Goal: Transaction & Acquisition: Purchase product/service

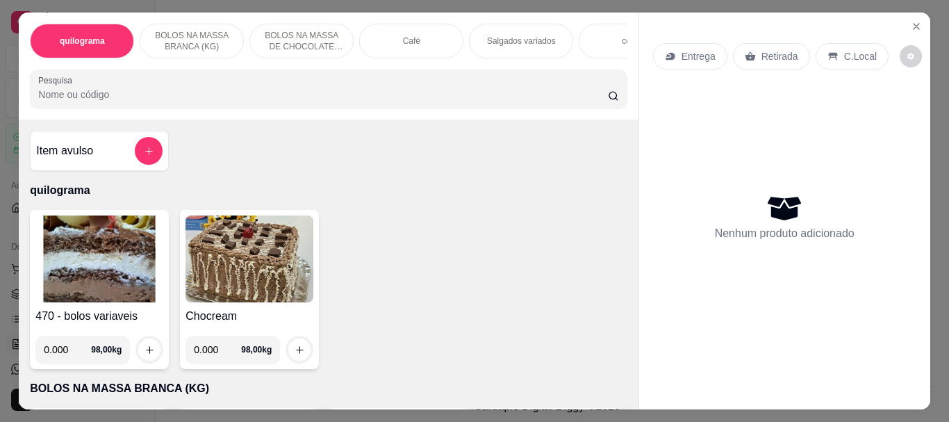
click at [75, 257] on img at bounding box center [99, 258] width 128 height 87
click at [141, 96] on input "Pesquisa" at bounding box center [323, 95] width 570 height 14
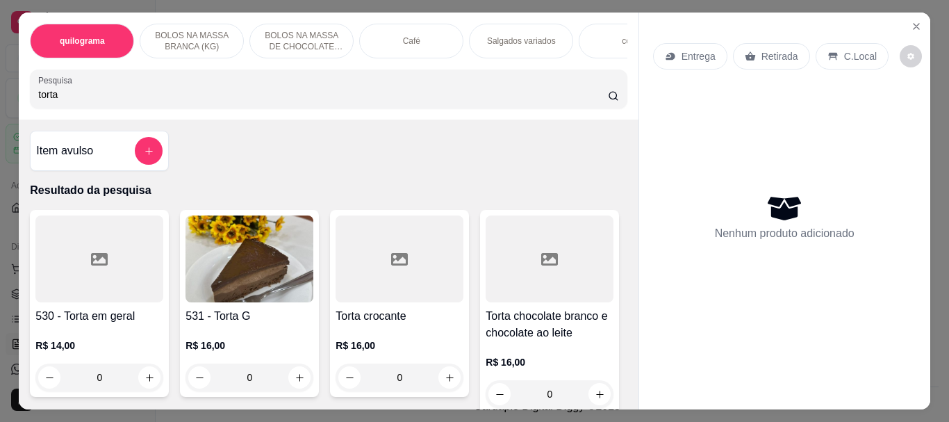
type input "torta"
drag, startPoint x: 290, startPoint y: 325, endPoint x: 279, endPoint y: 307, distance: 20.9
click at [279, 307] on div "531 - Torta G R$ 16,00 0" at bounding box center [249, 303] width 139 height 187
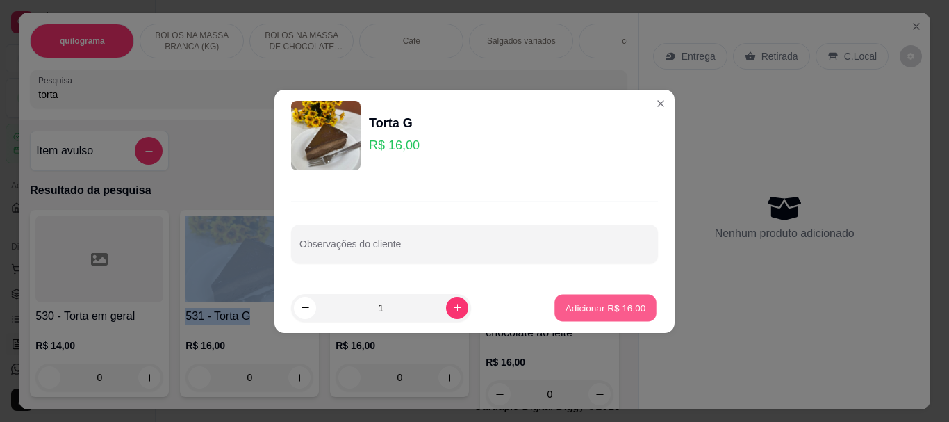
click at [600, 311] on p "Adicionar R$ 16,00" at bounding box center [605, 307] width 81 height 13
type input "1"
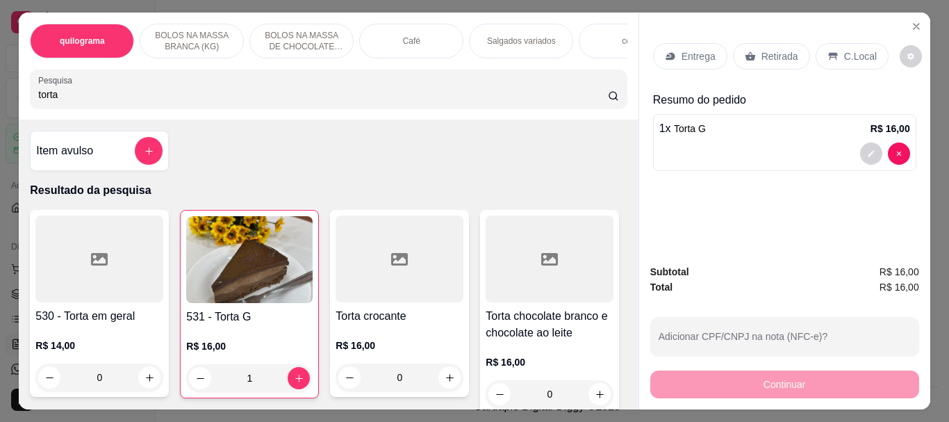
click at [770, 49] on p "Retirada" at bounding box center [779, 56] width 37 height 14
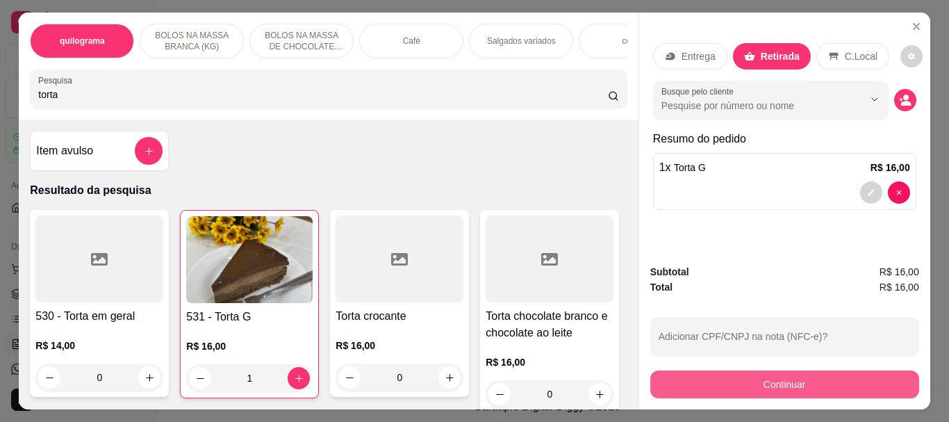
click at [763, 371] on button "Continuar" at bounding box center [784, 384] width 269 height 28
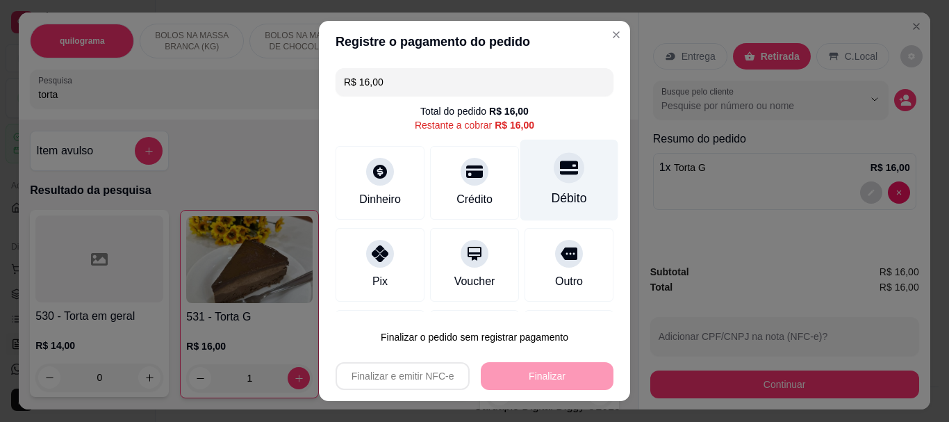
click at [545, 185] on div "Débito" at bounding box center [569, 180] width 98 height 81
type input "R$ 0,00"
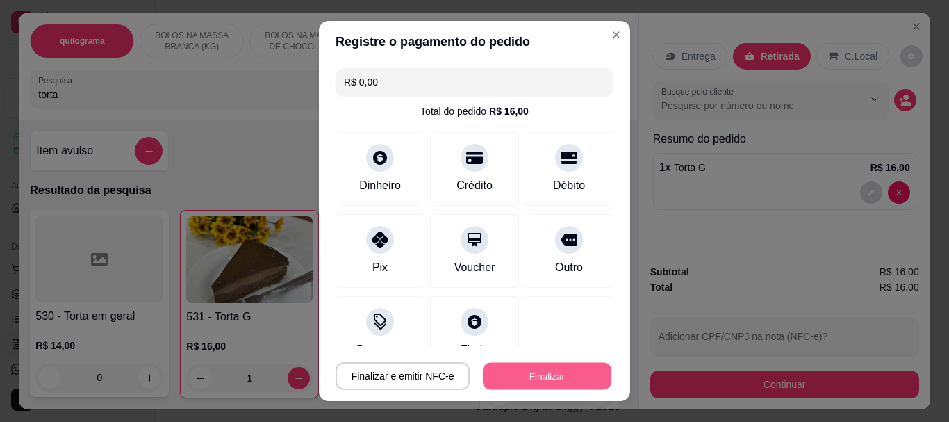
click at [537, 376] on button "Finalizar" at bounding box center [547, 375] width 129 height 27
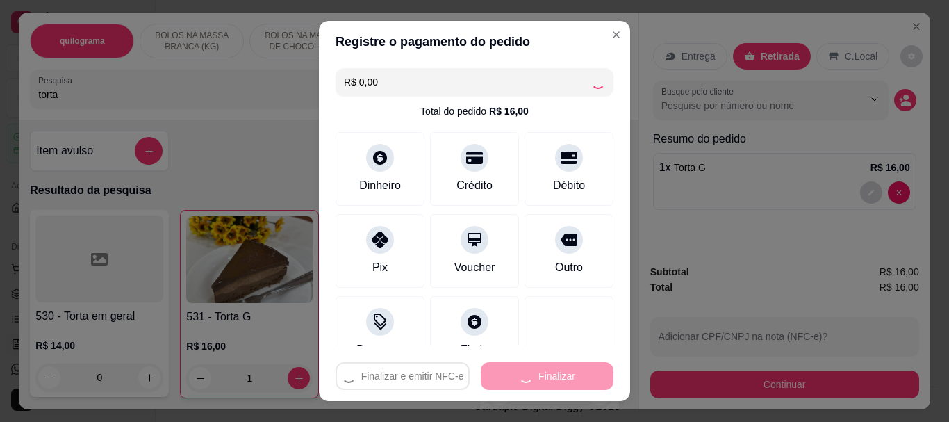
type input "0"
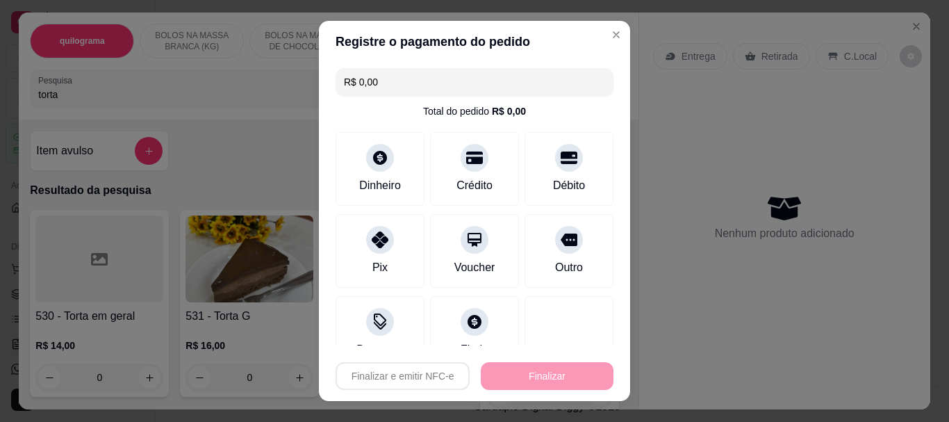
type input "-R$ 16,00"
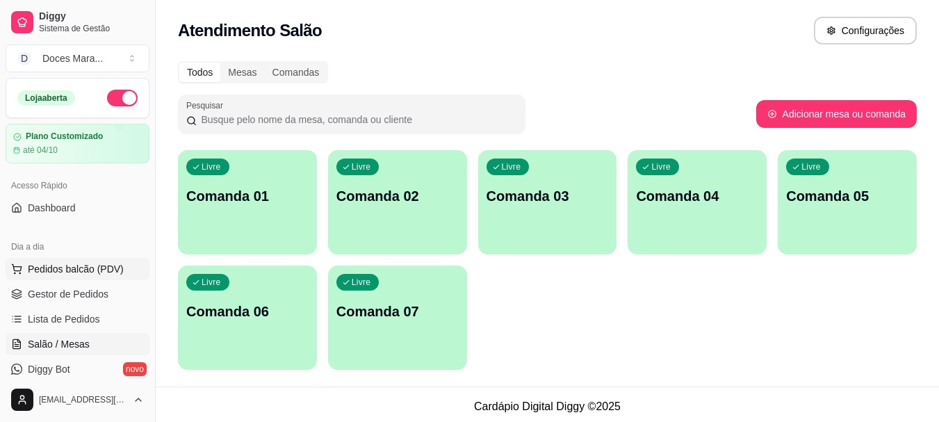
click at [54, 268] on span "Pedidos balcão (PDV)" at bounding box center [76, 269] width 96 height 14
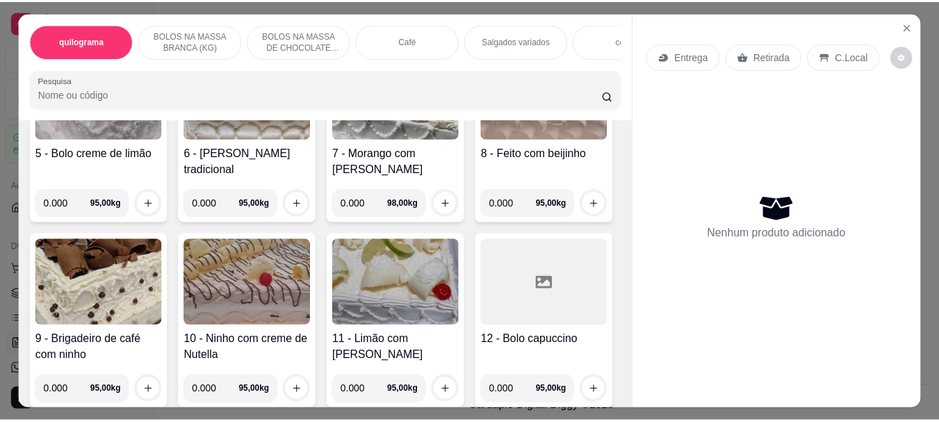
scroll to position [556, 0]
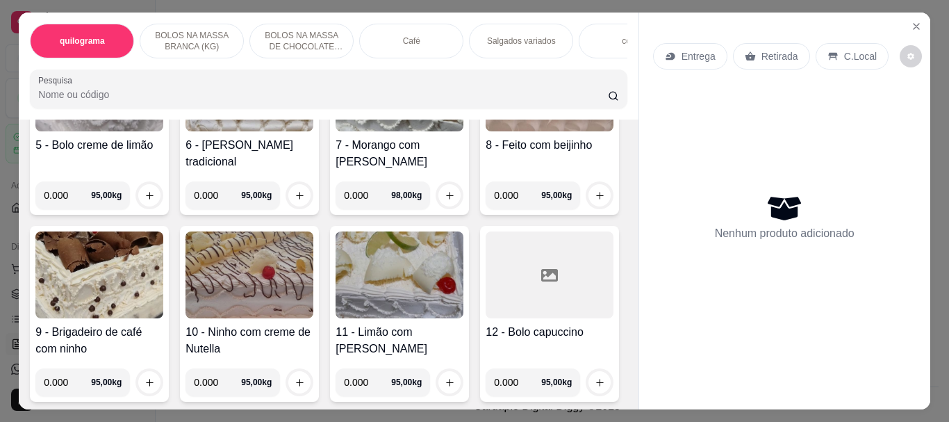
click at [336, 131] on img at bounding box center [400, 87] width 128 height 87
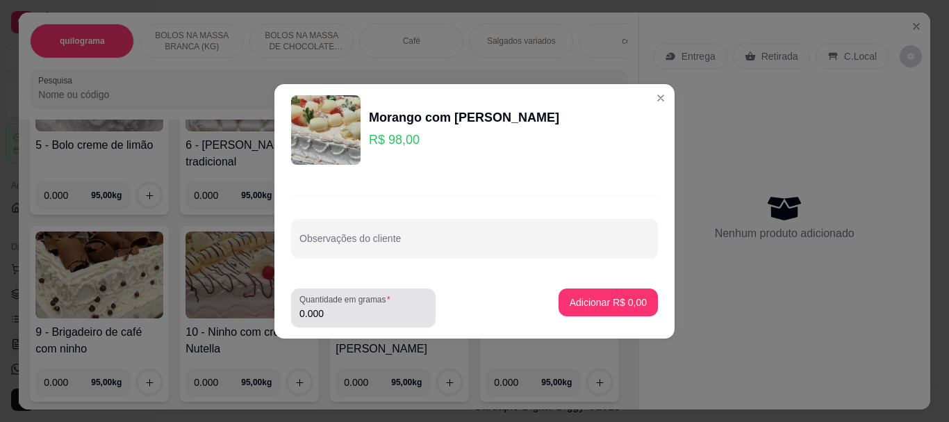
click at [352, 315] on input "0.000" at bounding box center [363, 313] width 128 height 14
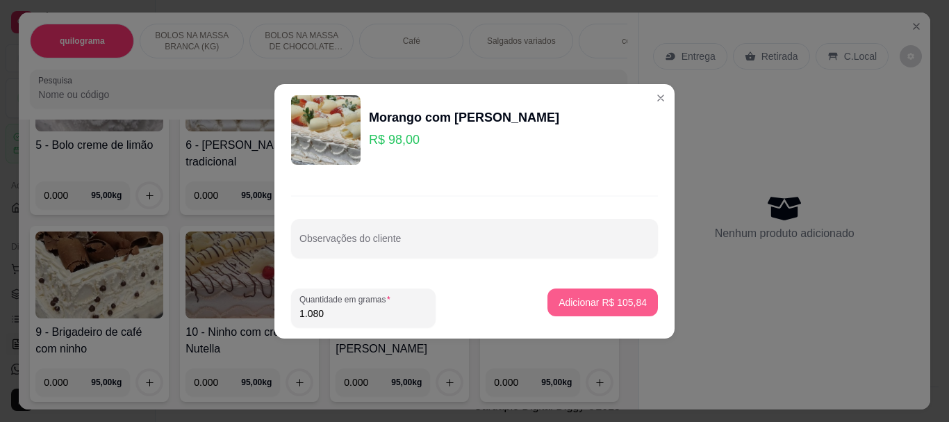
type input "1.080"
click at [587, 308] on p "Adicionar R$ 105,84" at bounding box center [603, 302] width 88 height 14
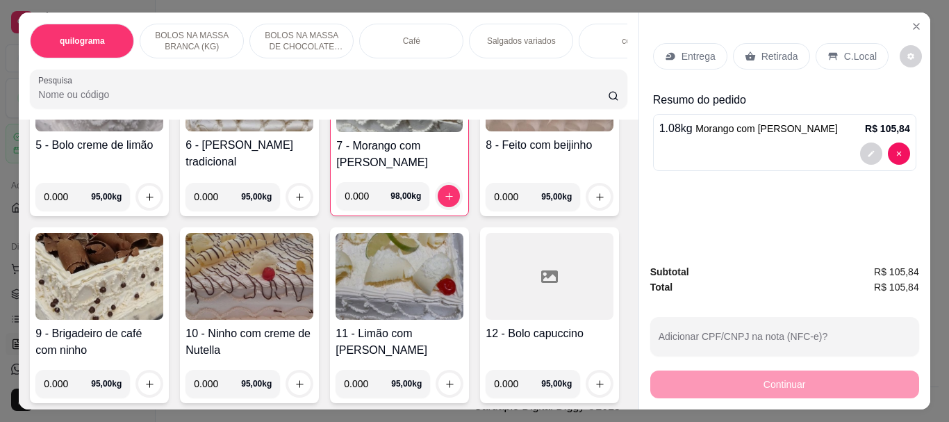
click at [779, 52] on p "Retirada" at bounding box center [779, 56] width 37 height 14
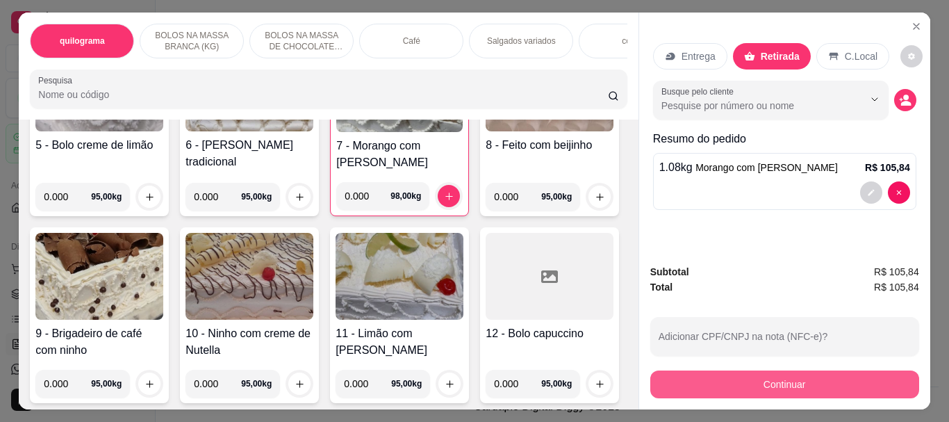
click at [760, 374] on button "Continuar" at bounding box center [784, 384] width 269 height 28
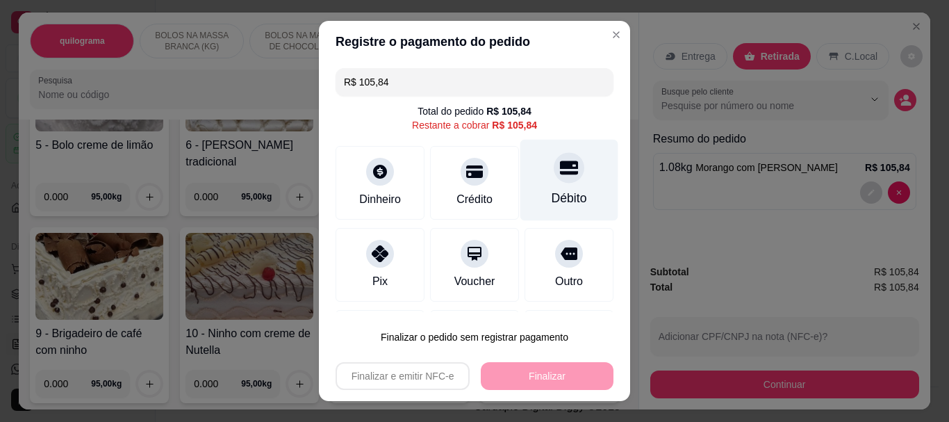
click at [553, 200] on div "Débito" at bounding box center [569, 199] width 35 height 18
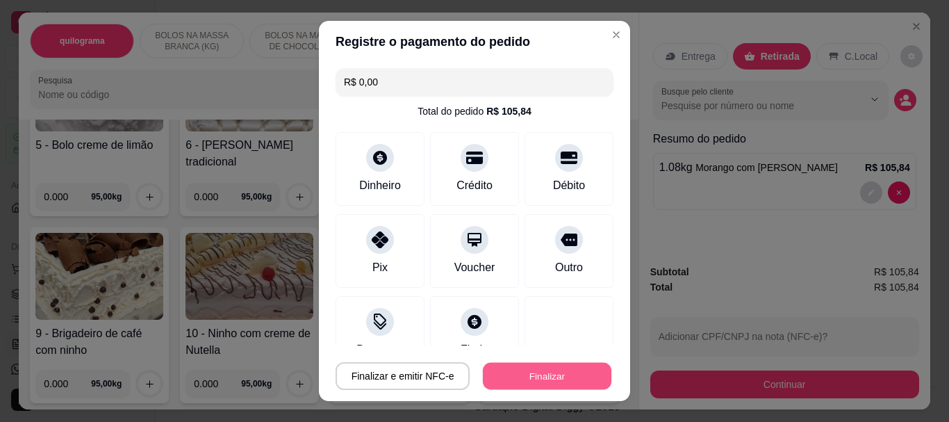
click at [540, 368] on button "Finalizar" at bounding box center [547, 375] width 129 height 27
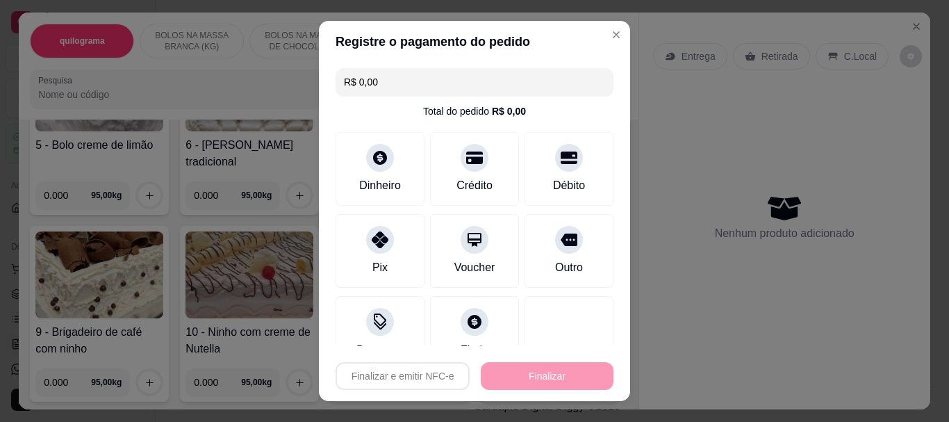
type input "-R$ 105,84"
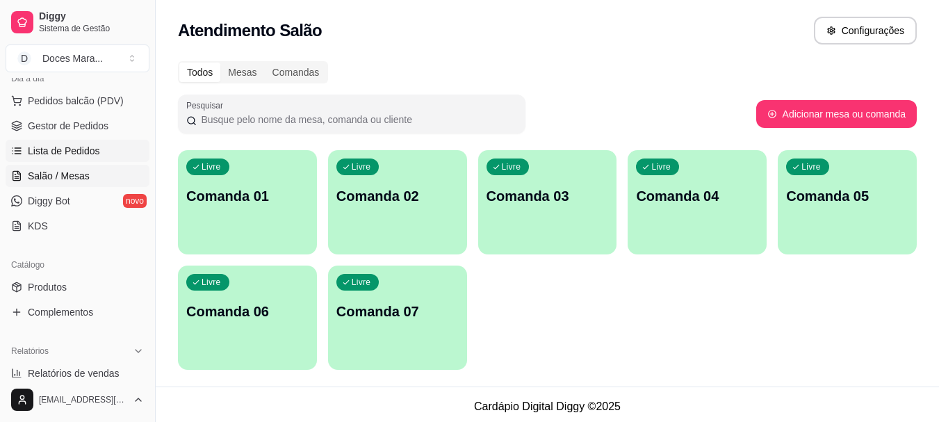
scroll to position [208, 0]
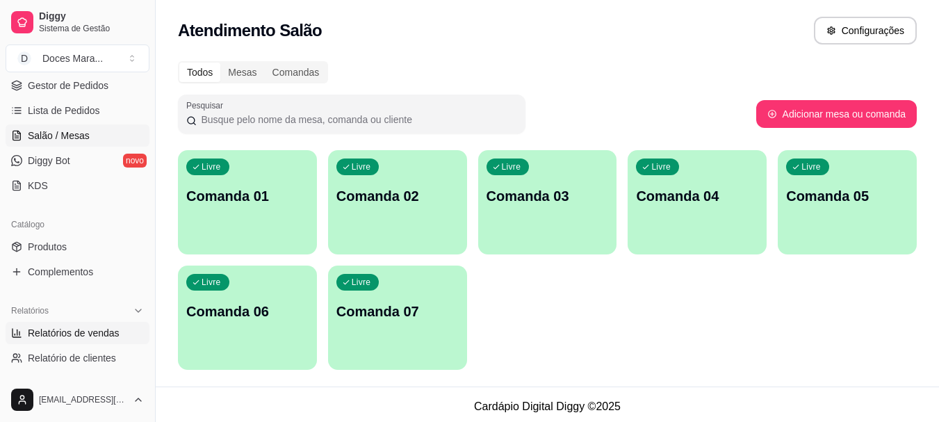
click at [73, 334] on span "Relatórios de vendas" at bounding box center [74, 333] width 92 height 14
